Goal: Task Accomplishment & Management: Manage account settings

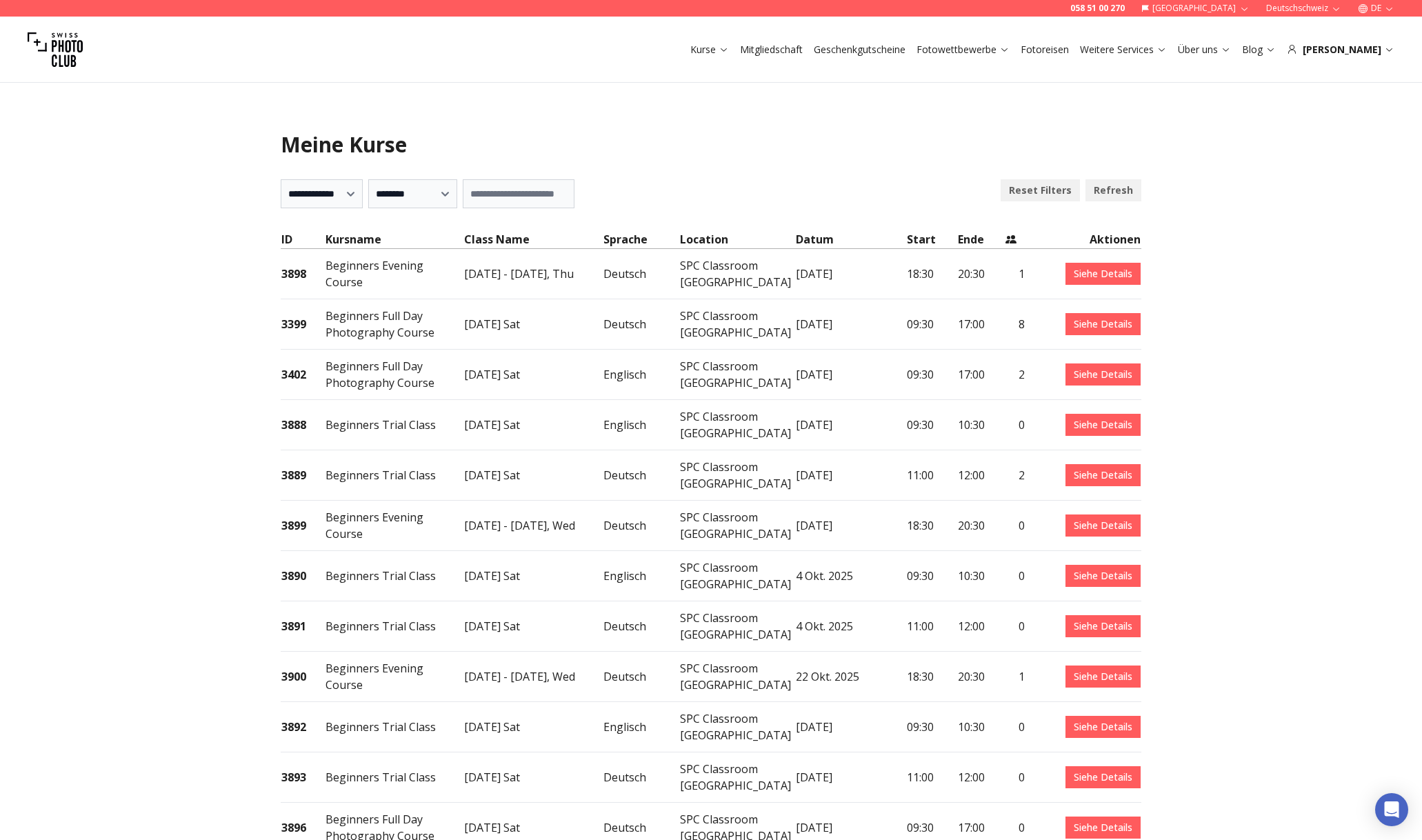
select select "***"
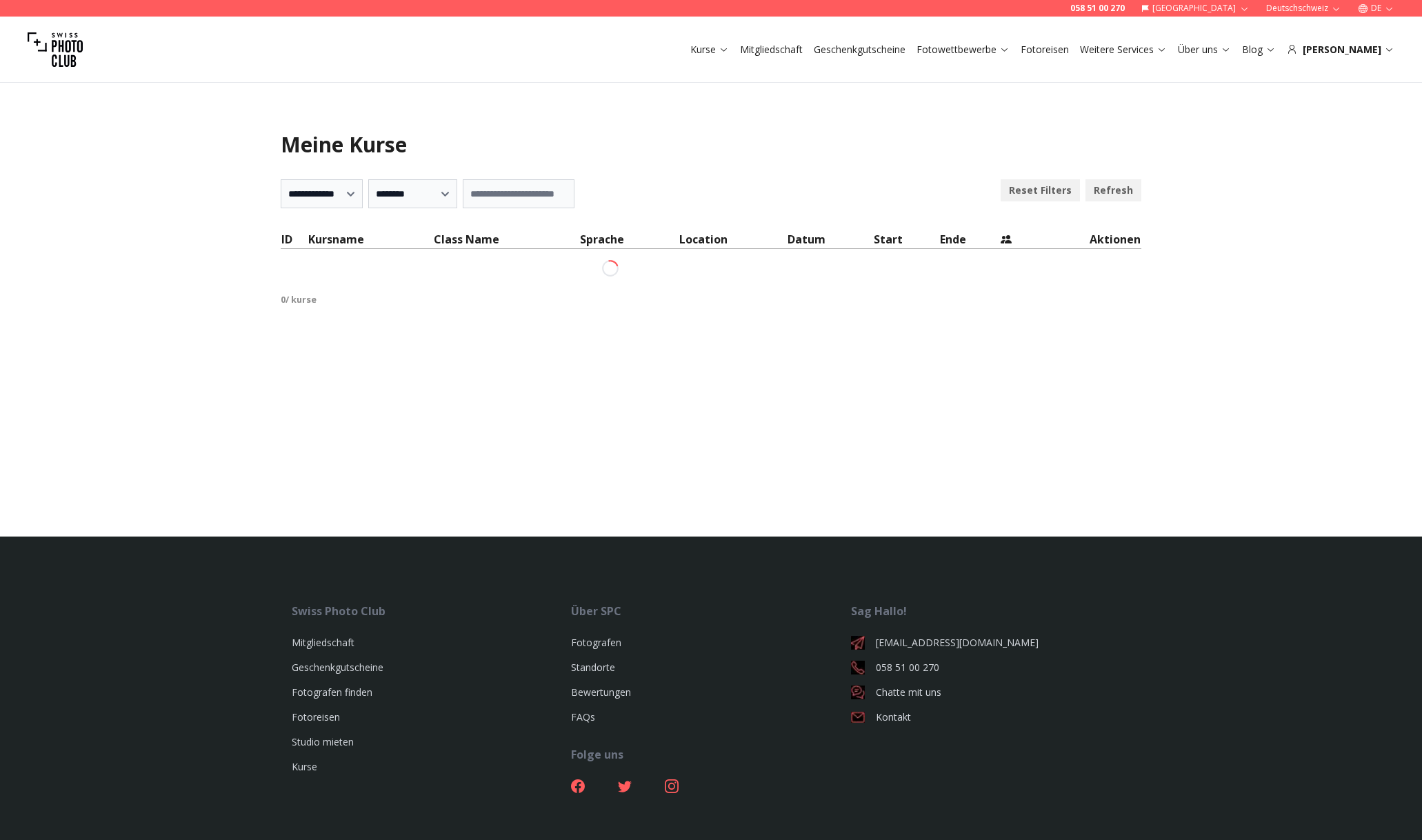
select select "***"
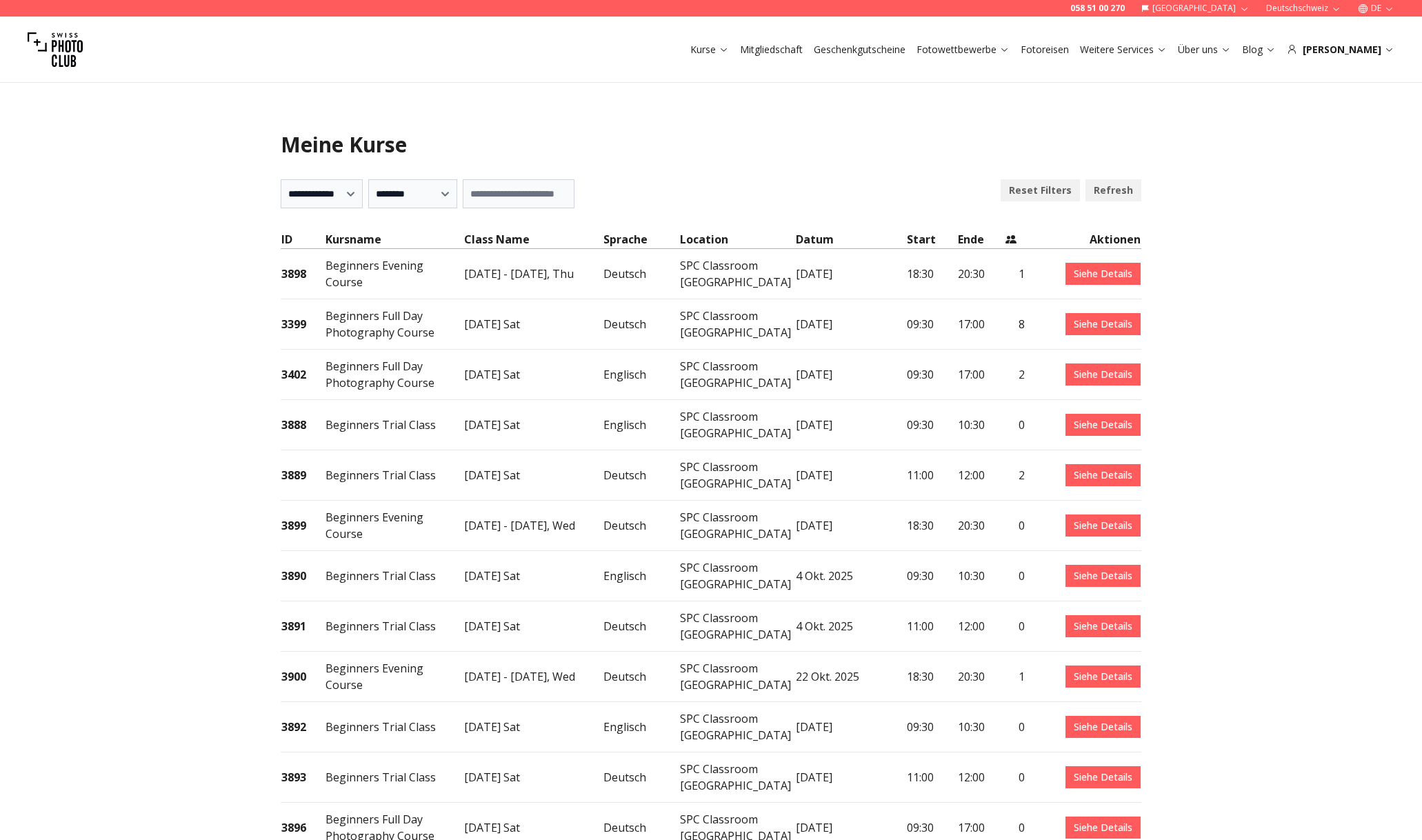
click at [1089, 316] on link "Siehe Details" at bounding box center [1103, 324] width 75 height 22
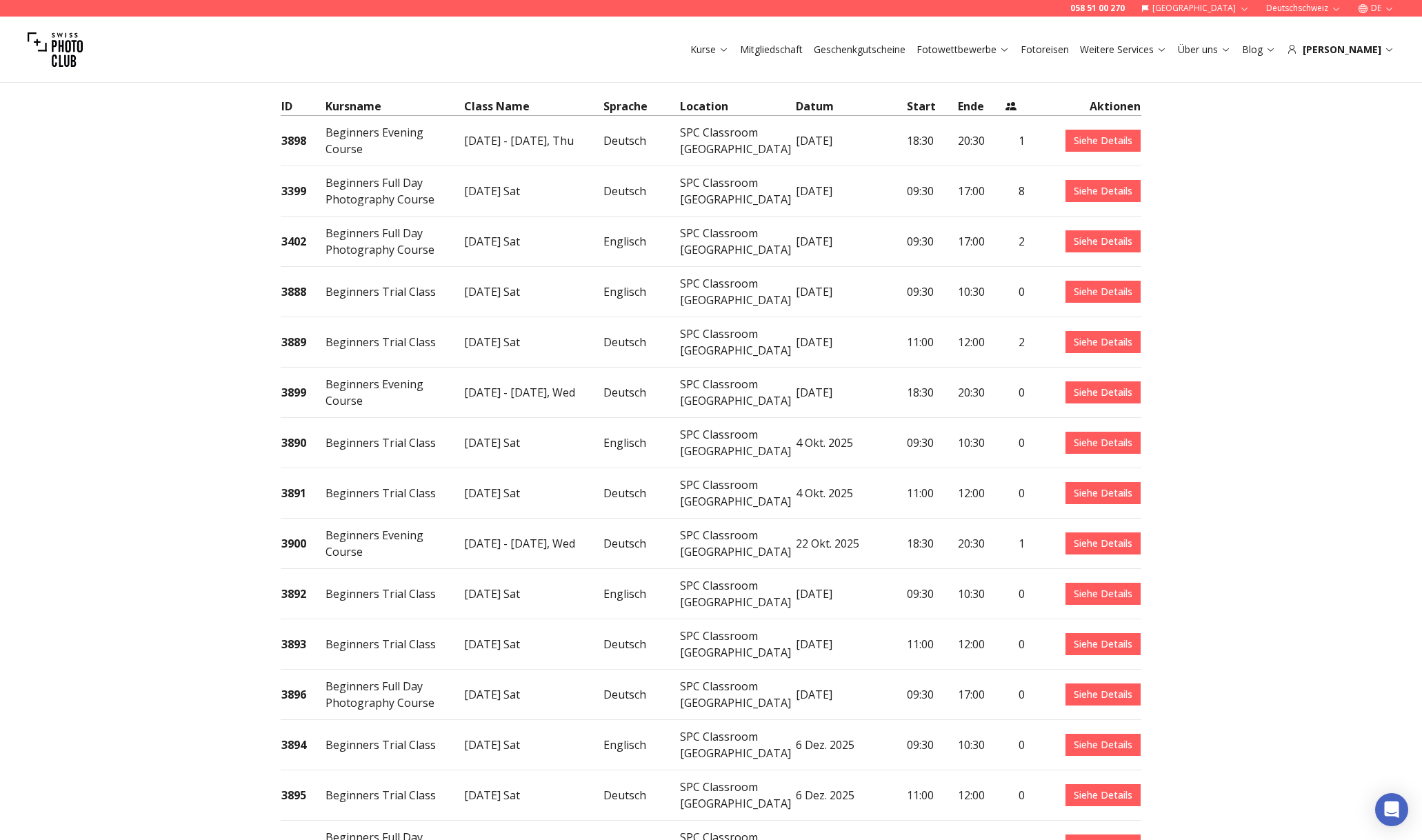
scroll to position [151, 0]
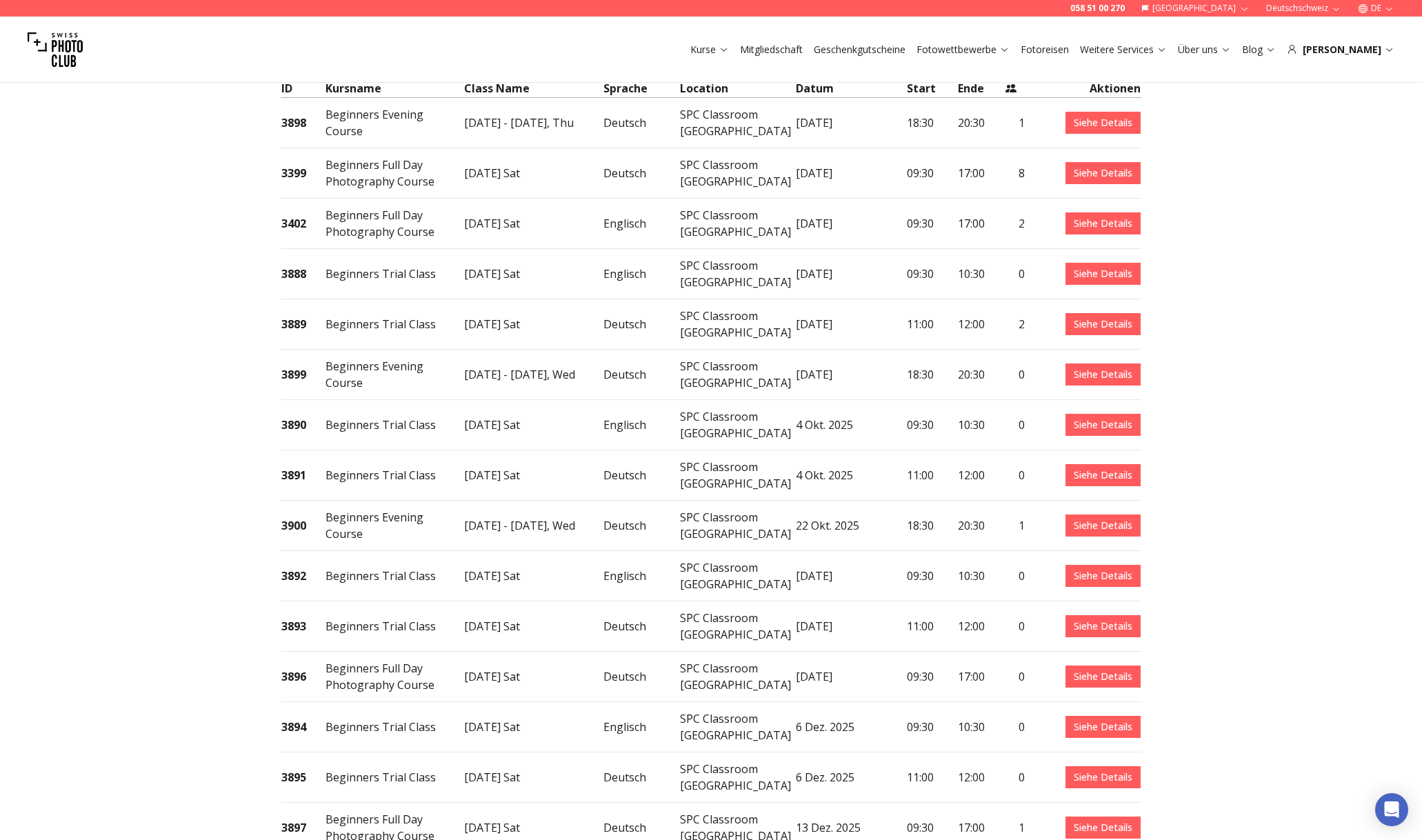
click at [1080, 816] on link "Siehe Details" at bounding box center [1103, 827] width 75 height 22
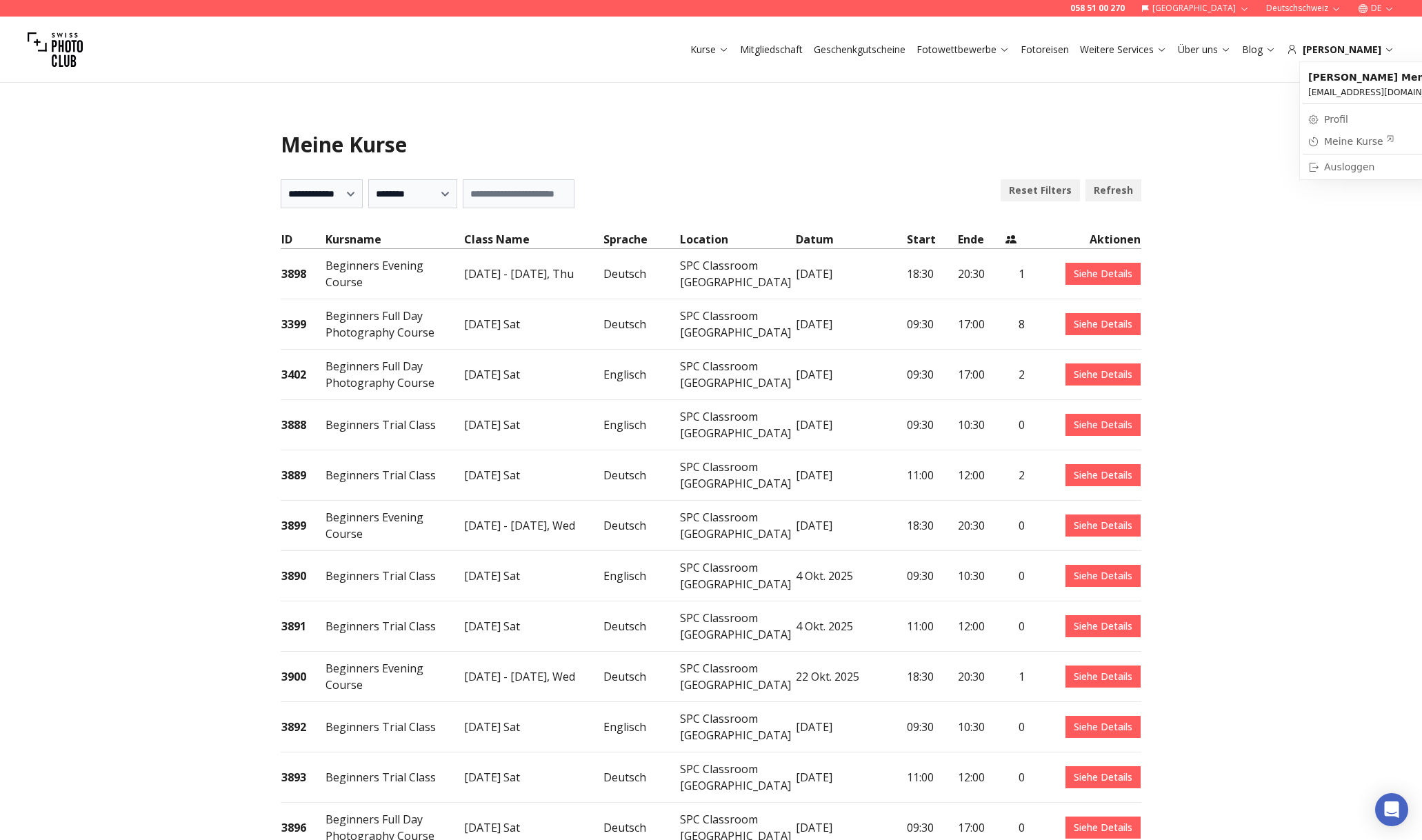
click at [1355, 138] on div "Meine Kurse" at bounding box center [1359, 141] width 70 height 14
click at [1103, 313] on link "Siehe Details" at bounding box center [1103, 324] width 75 height 22
click at [1120, 515] on link "Siehe Details" at bounding box center [1103, 526] width 75 height 22
click at [1079, 665] on link "Siehe Details" at bounding box center [1103, 677] width 75 height 22
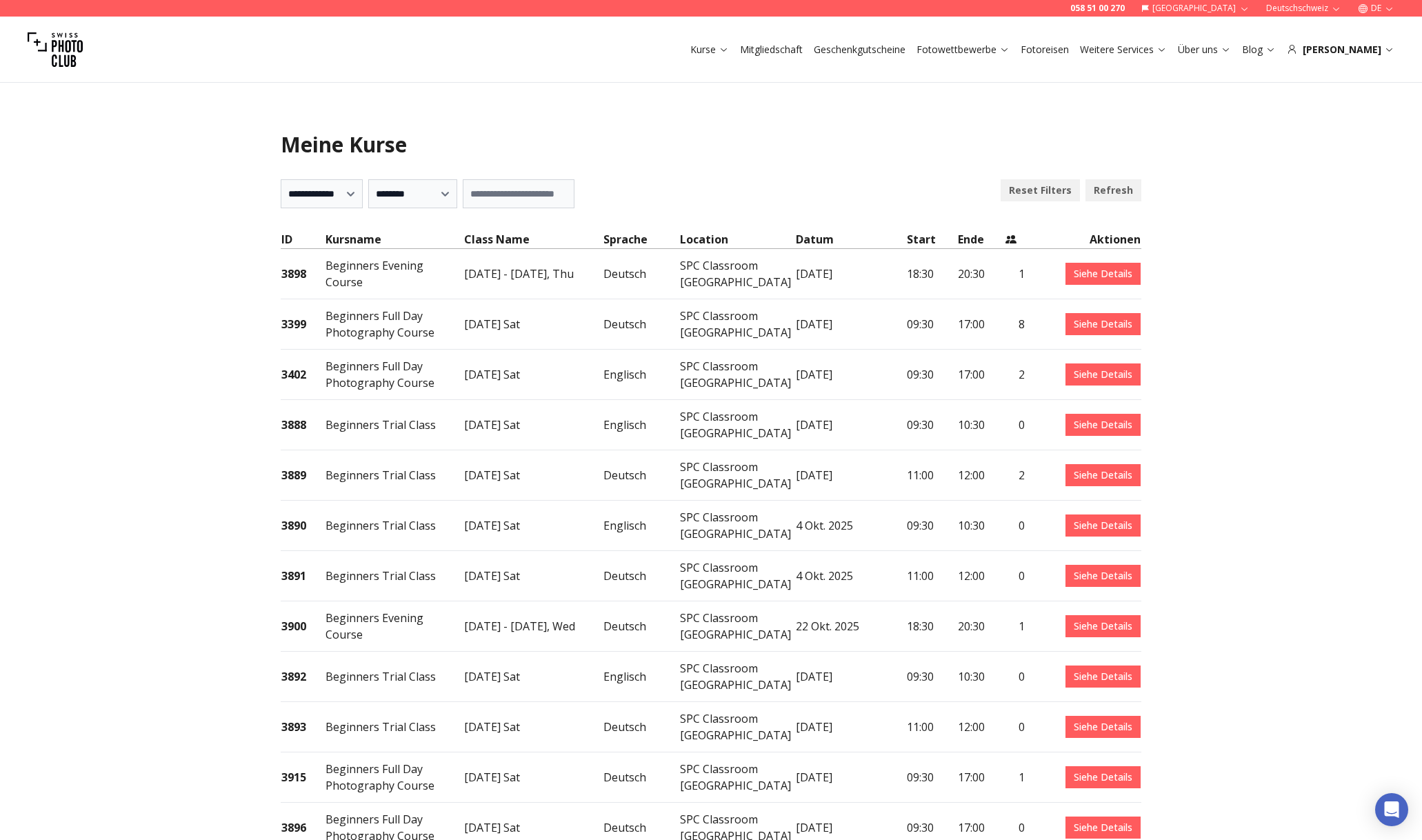
click at [1075, 268] on link "Siehe Details" at bounding box center [1103, 274] width 75 height 22
click at [1093, 262] on link "Siehe Details" at bounding box center [1103, 274] width 75 height 22
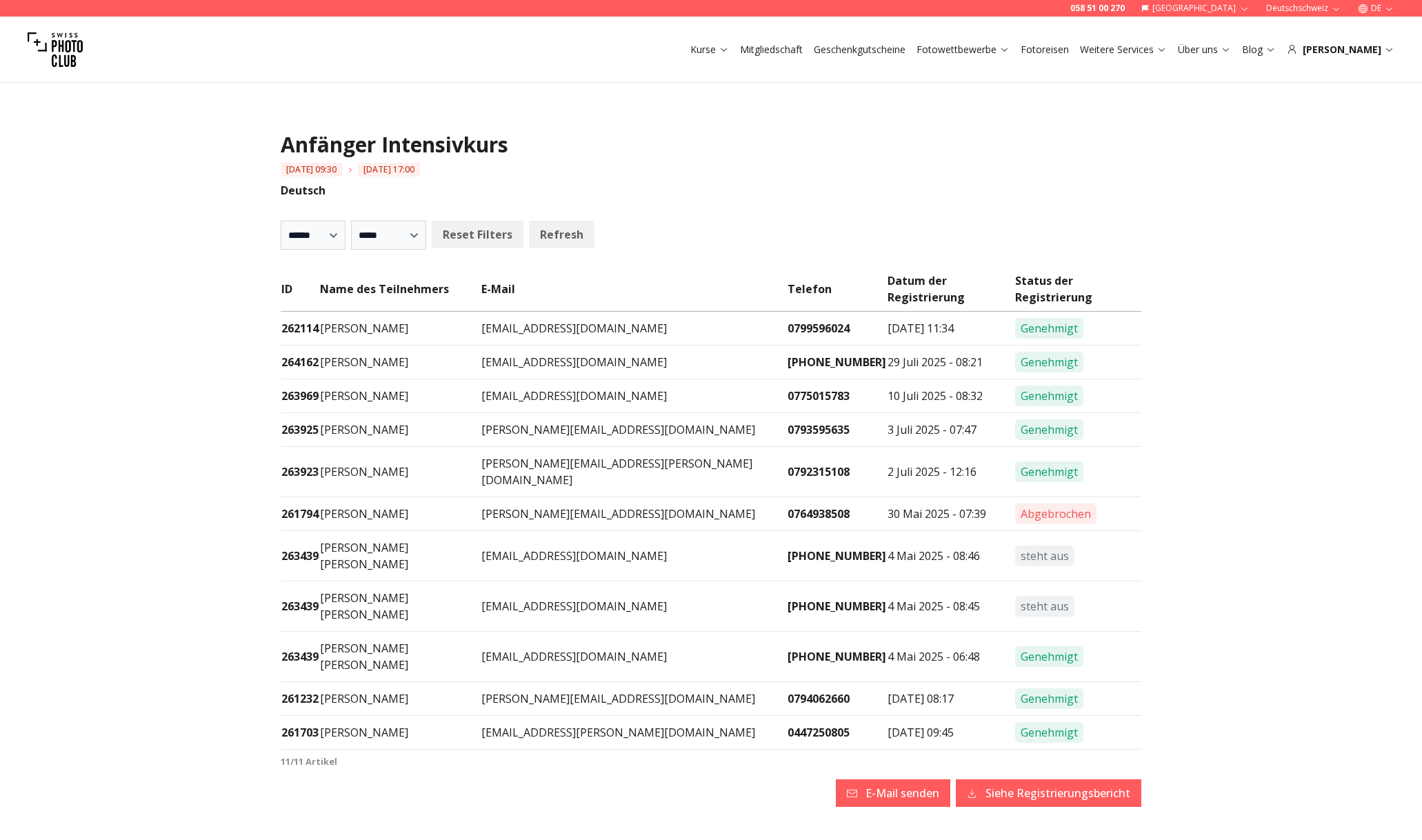
select select
drag, startPoint x: 333, startPoint y: 481, endPoint x: 416, endPoint y: 489, distance: 83.4
click at [416, 498] on td "Stefanie Stöckel" at bounding box center [400, 515] width 161 height 34
copy td "Stefanie Stöckel"
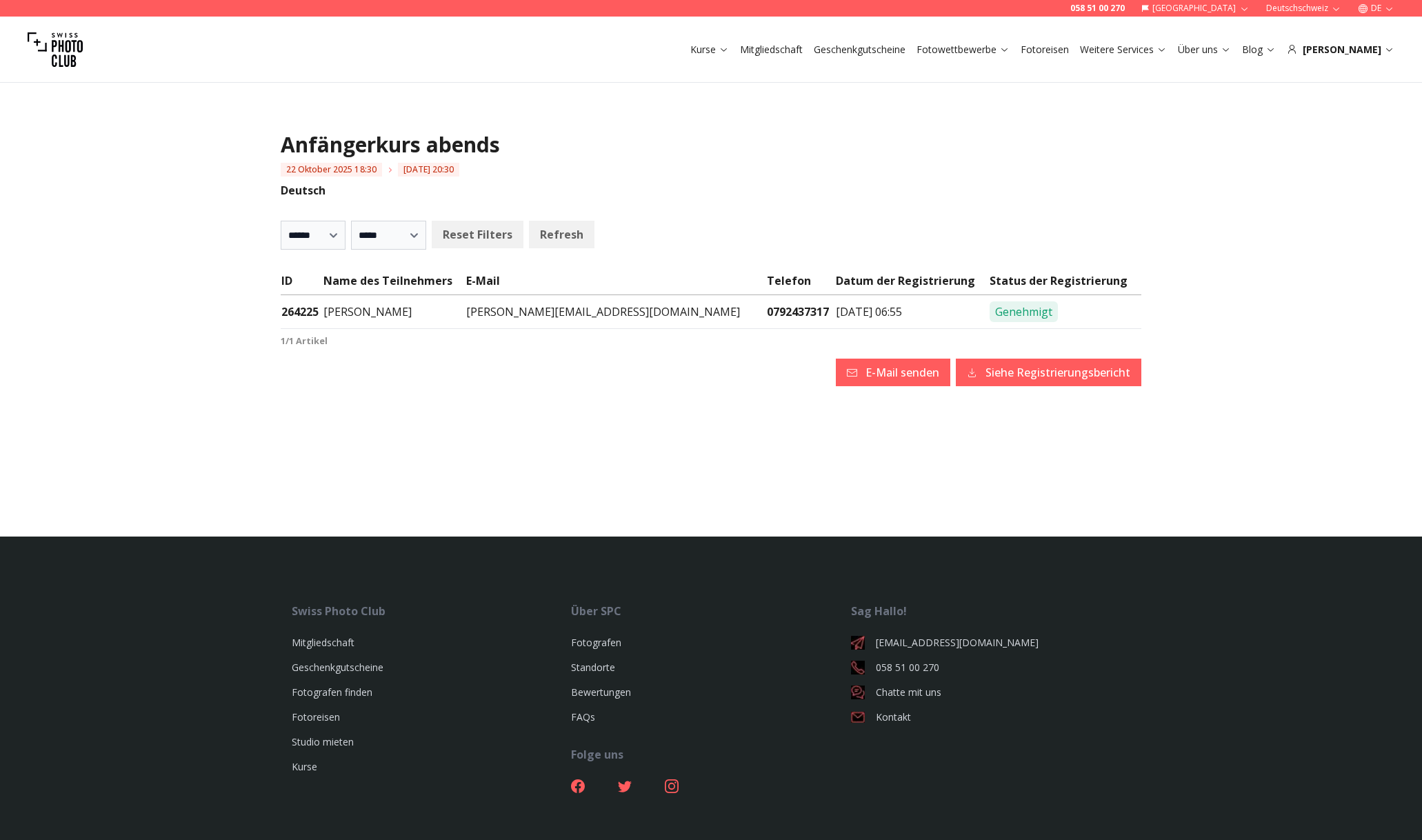
select select
